Goal: Find specific page/section

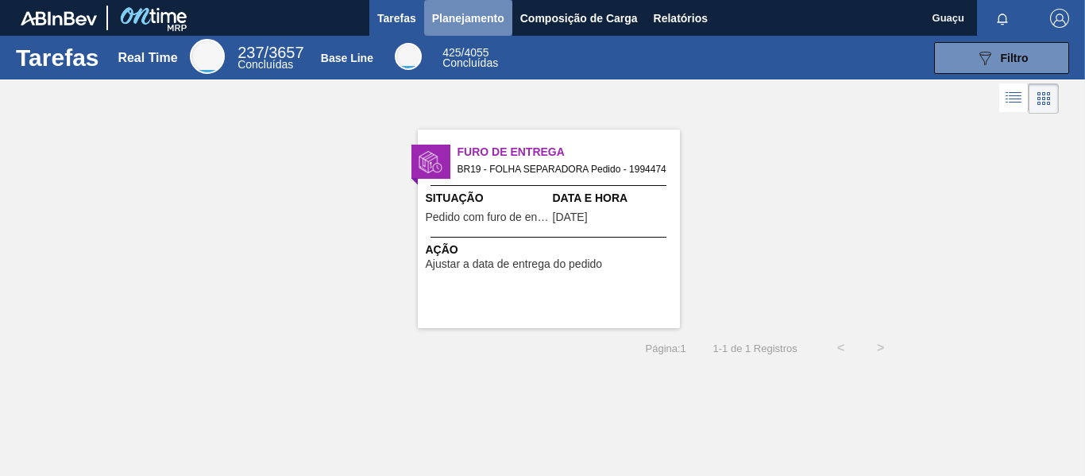
click at [474, 19] on span "Planejamento" at bounding box center [468, 18] width 72 height 19
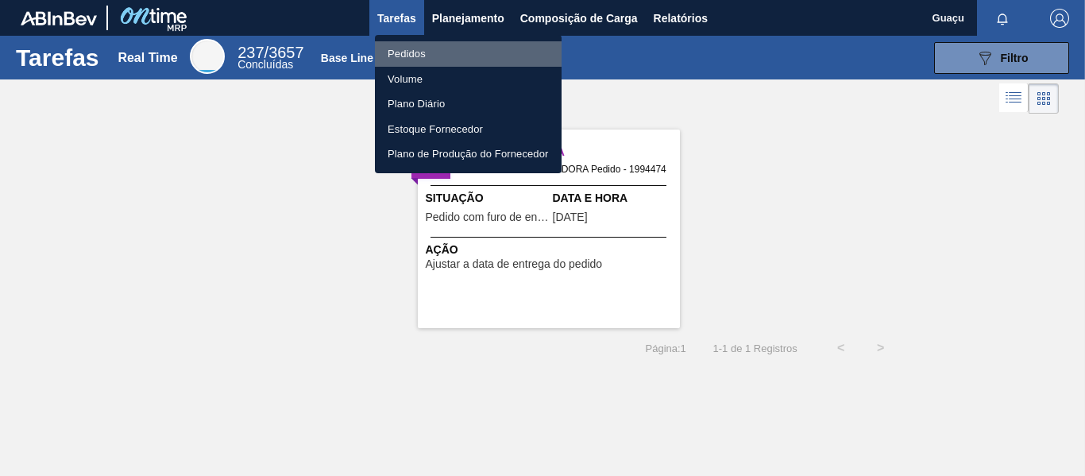
click at [427, 51] on li "Pedidos" at bounding box center [468, 53] width 187 height 25
